Goal: Check status: Check status

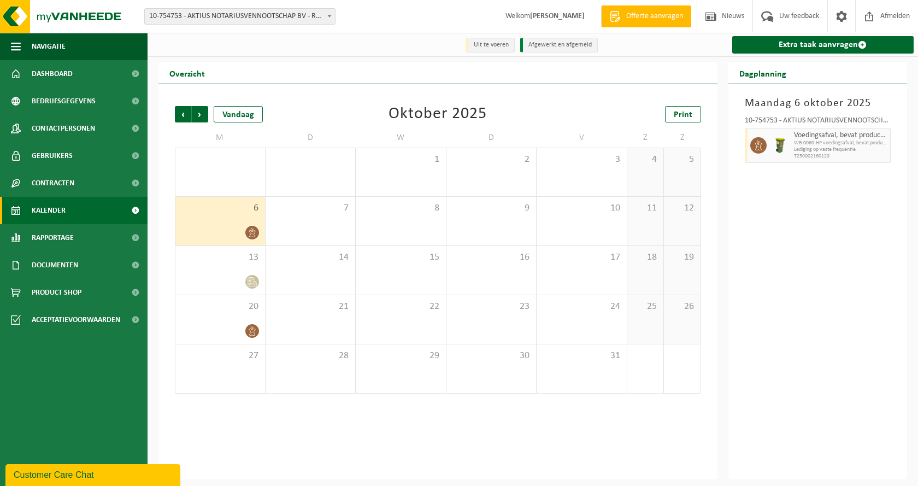
click at [54, 208] on span "Kalender" at bounding box center [49, 210] width 34 height 27
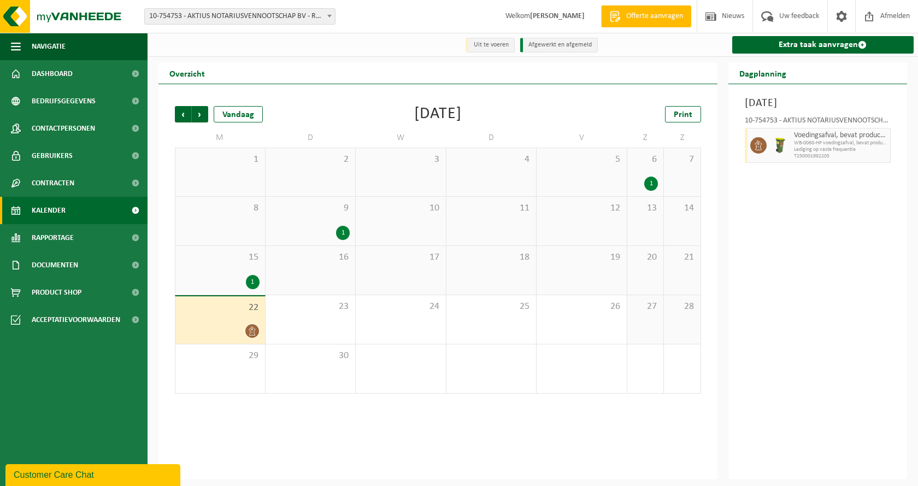
click at [212, 324] on div at bounding box center [220, 331] width 79 height 15
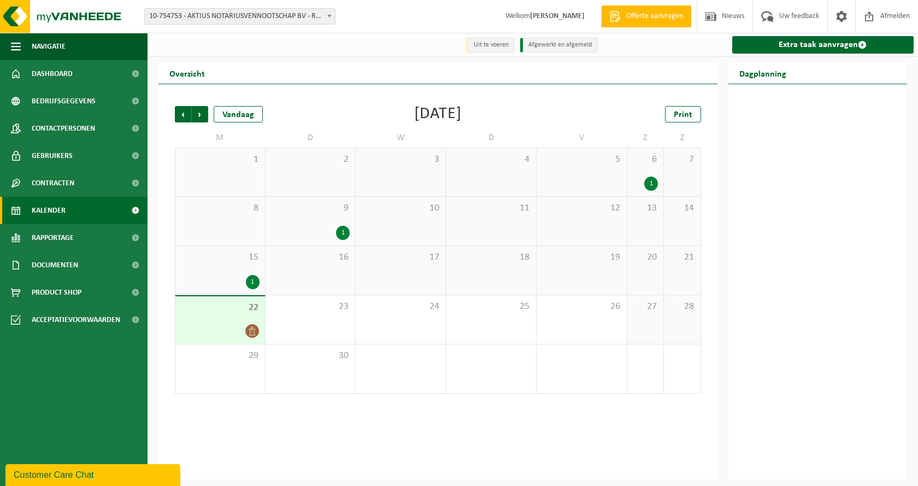
click at [208, 267] on div "15 1" at bounding box center [220, 270] width 90 height 49
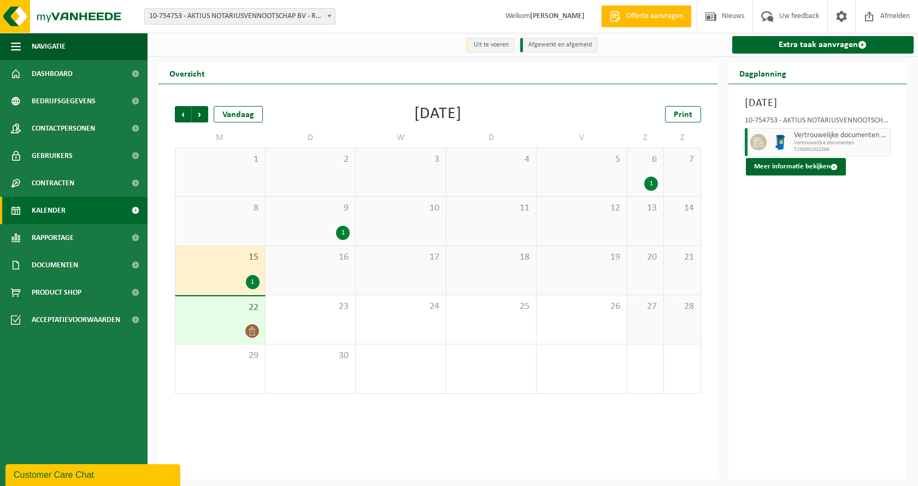
click at [219, 318] on div "22" at bounding box center [220, 320] width 90 height 48
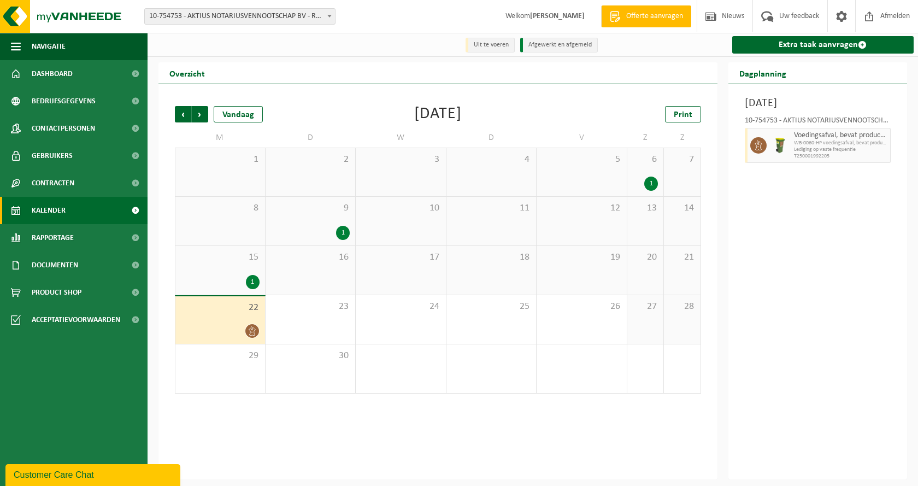
click at [223, 315] on div "22" at bounding box center [220, 320] width 90 height 48
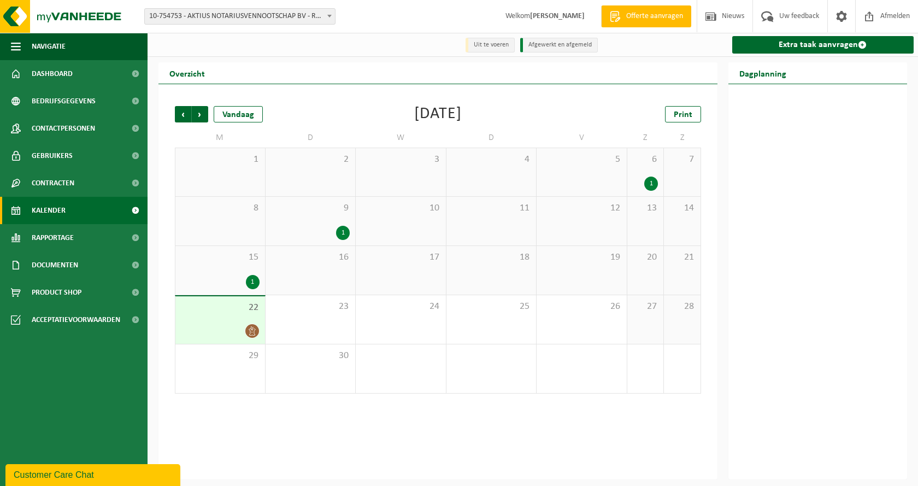
click at [220, 271] on div "15 1" at bounding box center [220, 270] width 90 height 49
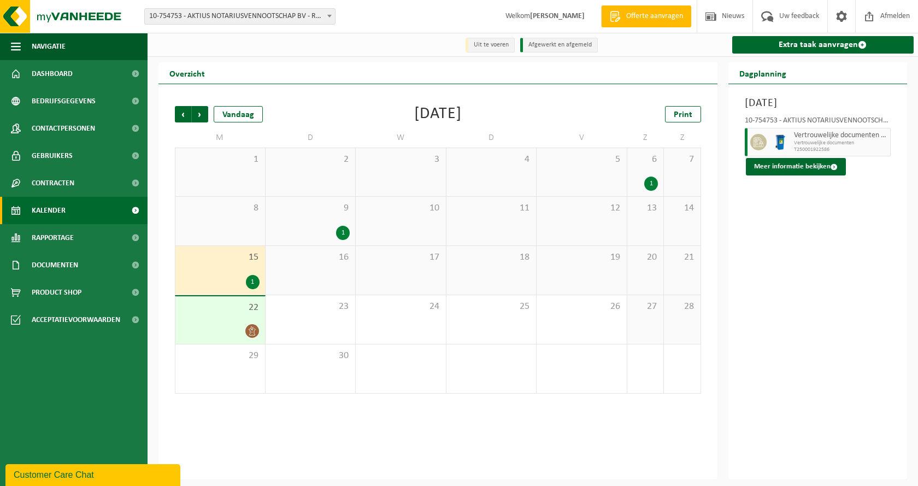
click at [214, 332] on div at bounding box center [220, 331] width 79 height 15
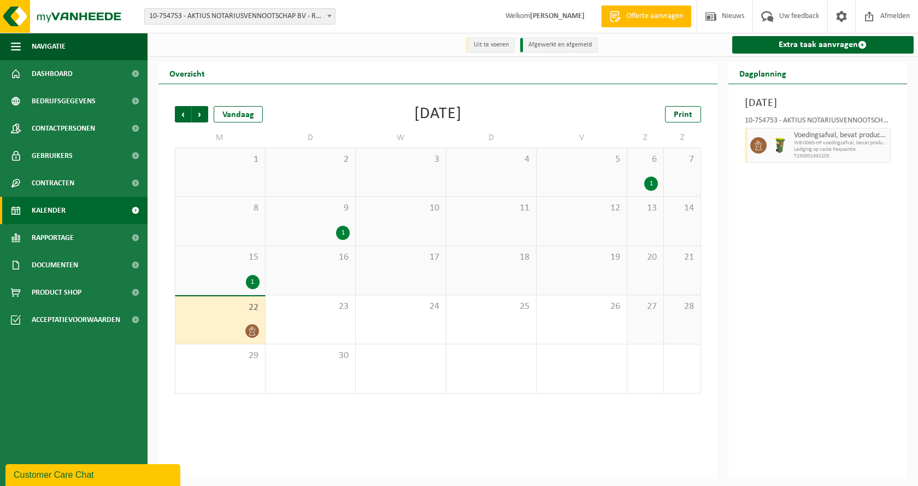
click at [66, 204] on link "Kalender" at bounding box center [74, 210] width 148 height 27
click at [225, 313] on span "22" at bounding box center [220, 308] width 79 height 12
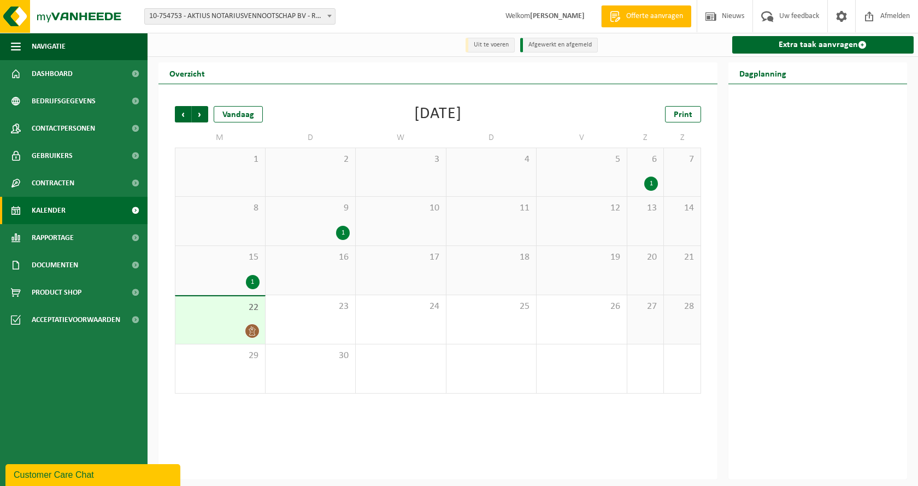
click at [208, 279] on div "1" at bounding box center [220, 282] width 79 height 14
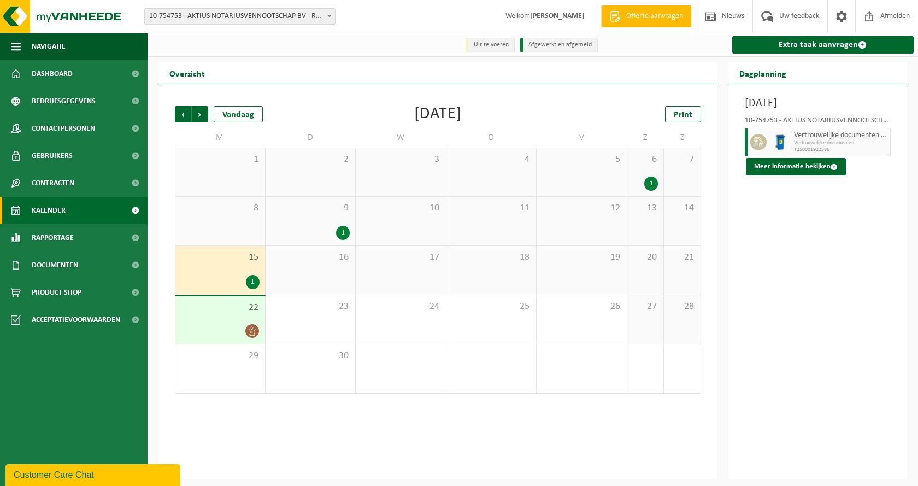
click at [204, 331] on div at bounding box center [220, 331] width 79 height 15
